Goal: Task Accomplishment & Management: Manage account settings

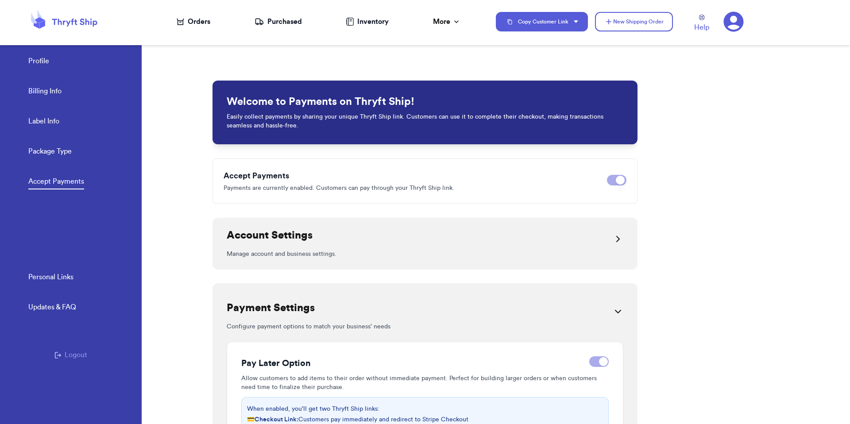
scroll to position [210, 0]
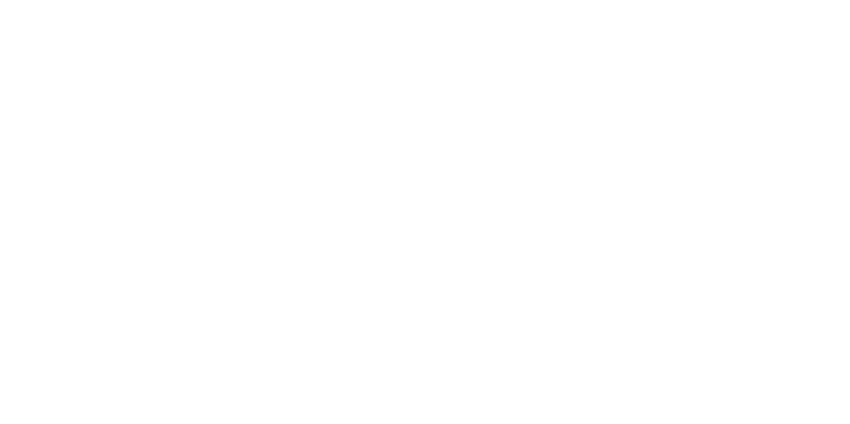
click at [155, 213] on body at bounding box center [425, 212] width 850 height 424
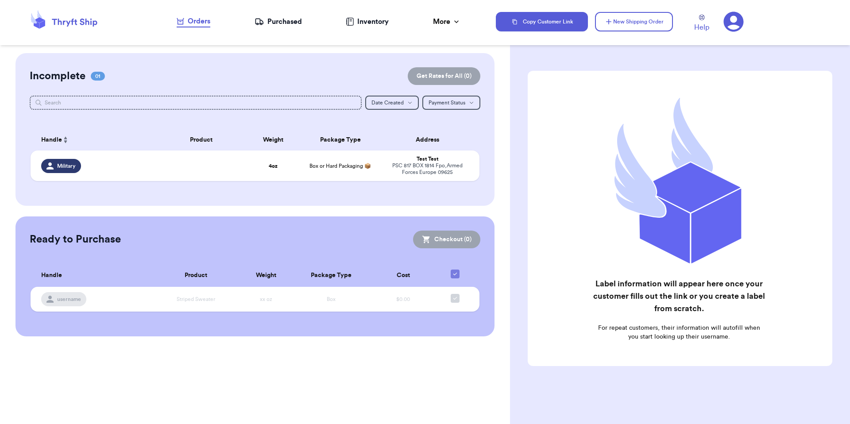
drag, startPoint x: 174, startPoint y: 189, endPoint x: 162, endPoint y: 92, distance: 97.8
click at [174, 188] on table "Handle Product Weight Package Type Address Military 4 oz Box or Hard Packaging …" at bounding box center [255, 158] width 451 height 68
click at [205, 23] on div "Orders" at bounding box center [194, 21] width 34 height 11
click at [532, 22] on button "Copy Customer Link" at bounding box center [542, 21] width 92 height 19
click at [742, 27] on icon at bounding box center [734, 22] width 20 height 20
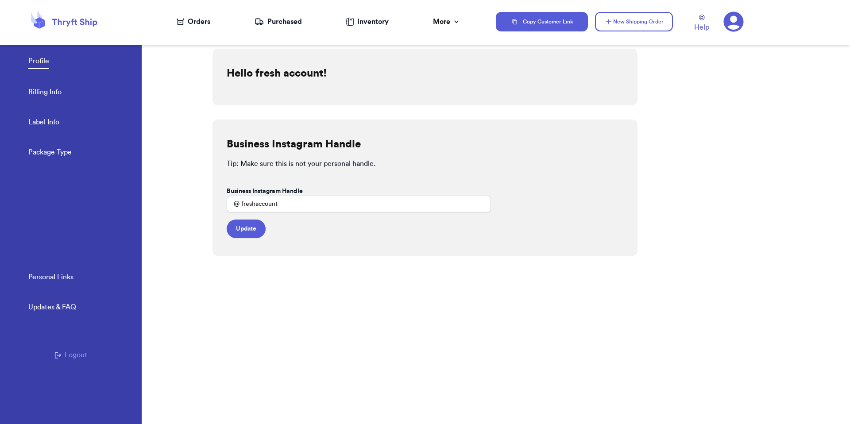
click at [197, 23] on div "Orders" at bounding box center [194, 21] width 34 height 11
